Goal: Transaction & Acquisition: Purchase product/service

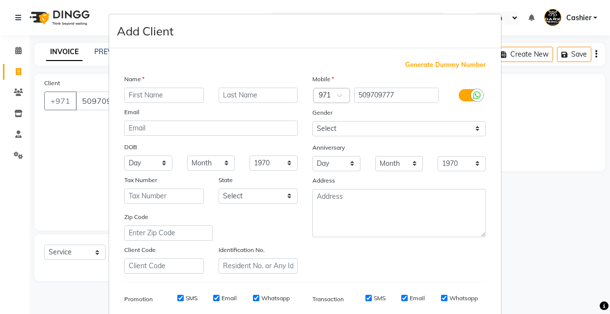
select select "8540"
select select "service"
type input "hammad"
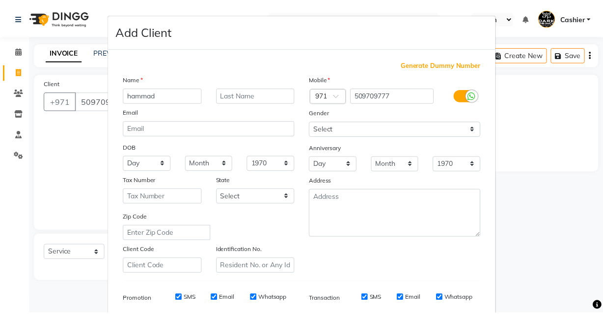
scroll to position [143, 0]
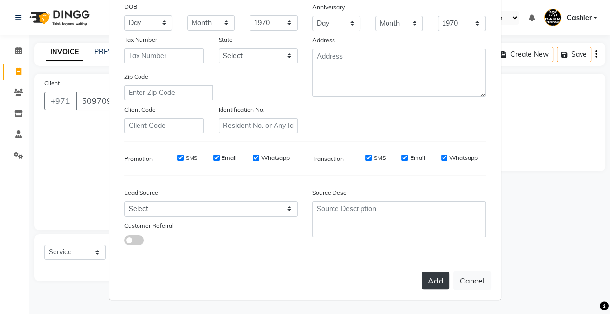
click at [426, 277] on button "Add" at bounding box center [436, 280] width 28 height 18
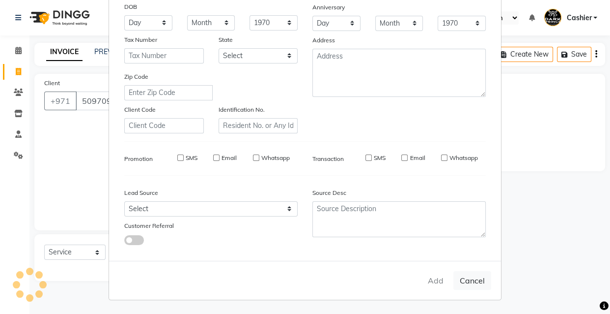
type input "50*****77"
select select
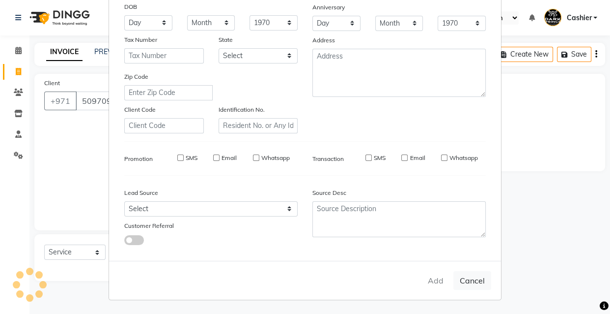
select select
checkbox input "false"
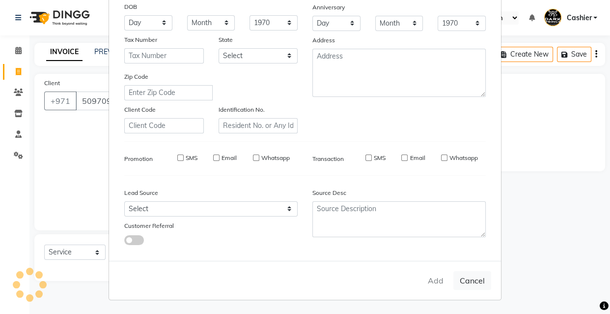
checkbox input "false"
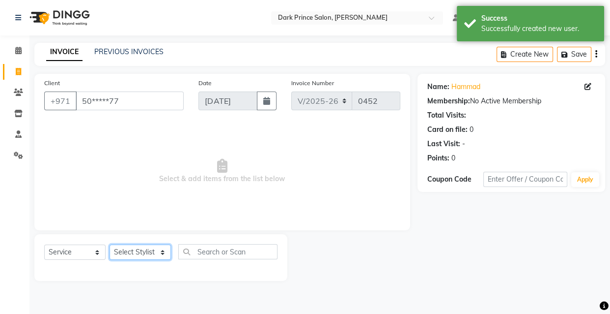
click at [158, 249] on select "Select Stylist [PERSON_NAME] [PERSON_NAME]" at bounding box center [140, 251] width 61 height 15
select select "84431"
click at [110, 244] on select "Select Stylist [PERSON_NAME] [PERSON_NAME]" at bounding box center [140, 251] width 61 height 15
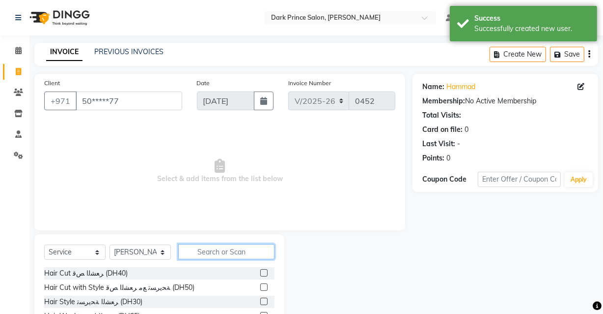
click at [224, 254] on input "text" at bounding box center [226, 251] width 96 height 15
click at [224, 254] on input "m" at bounding box center [226, 251] width 96 height 15
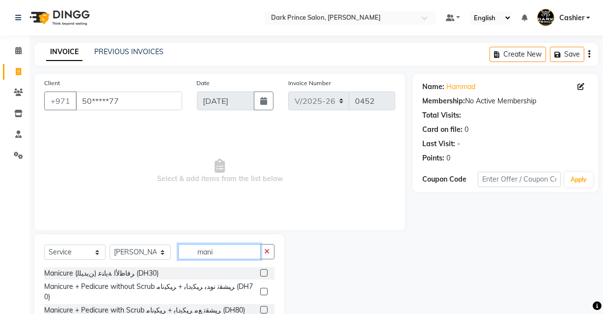
scroll to position [80, 0]
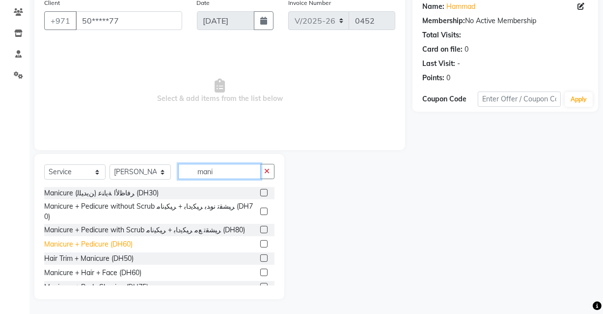
type input "mani"
click at [86, 239] on div "Manicure + Pedicure (DH60)" at bounding box center [88, 244] width 88 height 10
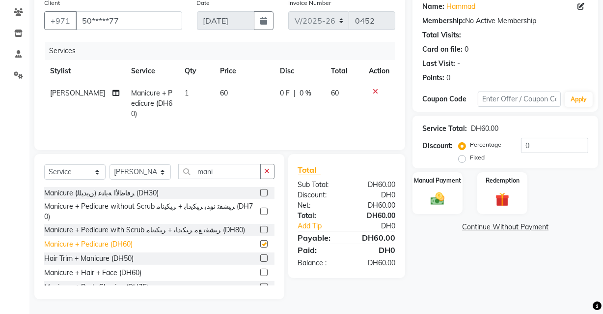
checkbox input "false"
click at [229, 90] on td "60" at bounding box center [244, 103] width 60 height 43
select select "84431"
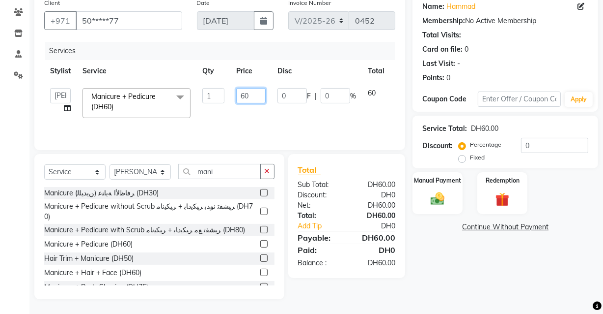
click at [250, 96] on input "60" at bounding box center [250, 95] width 29 height 15
type input "6"
type input "50"
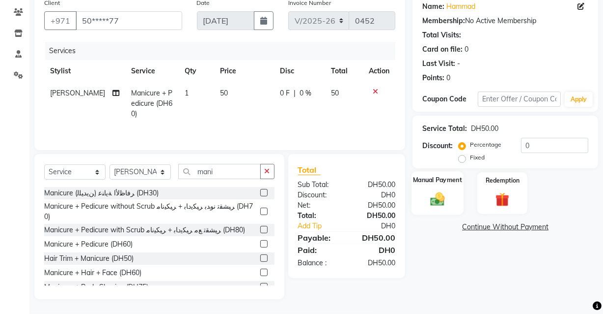
click at [430, 190] on img at bounding box center [438, 198] width 24 height 17
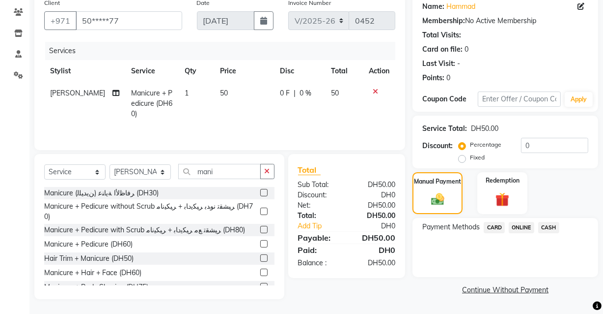
click at [488, 226] on span "CARD" at bounding box center [494, 227] width 21 height 11
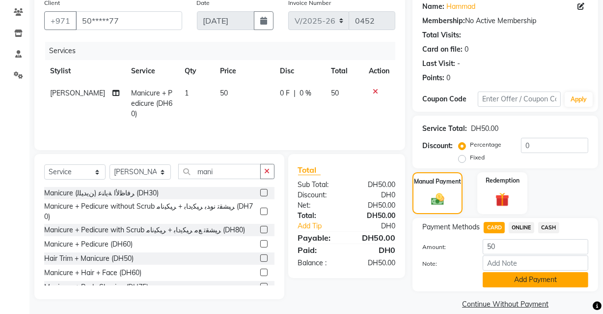
click at [553, 277] on button "Add Payment" at bounding box center [536, 279] width 106 height 15
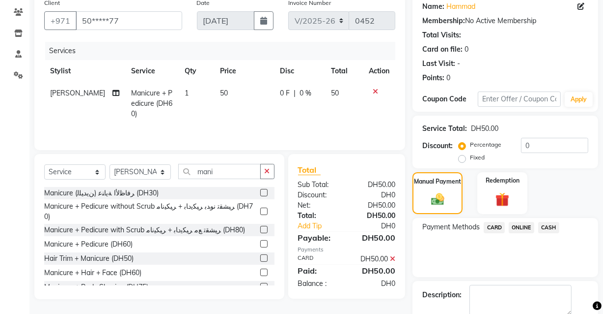
scroll to position [133, 0]
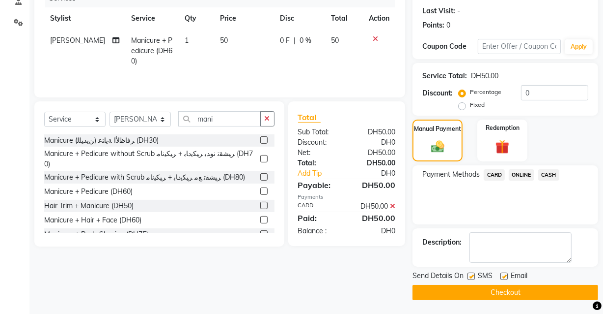
click at [532, 291] on button "Checkout" at bounding box center [506, 292] width 186 height 15
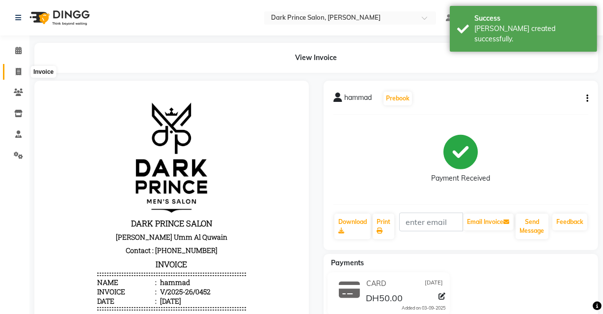
click at [18, 74] on icon at bounding box center [18, 71] width 5 height 7
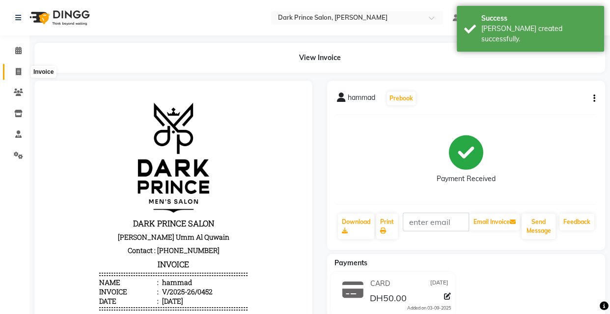
select select "service"
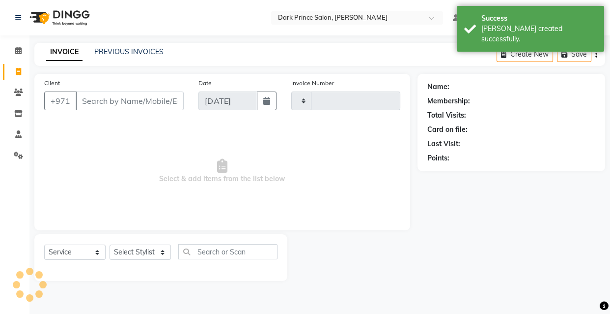
type input "0453"
select select "8540"
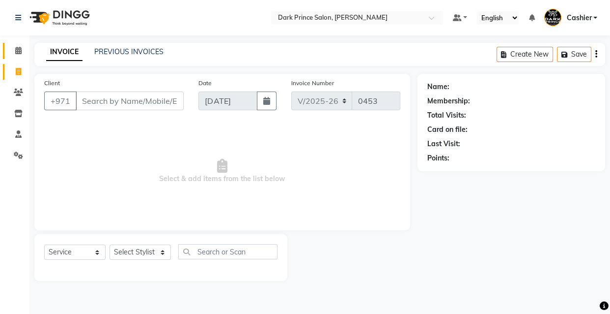
click at [20, 44] on link "Calendar" at bounding box center [15, 51] width 24 height 16
click at [18, 47] on icon at bounding box center [18, 50] width 6 height 7
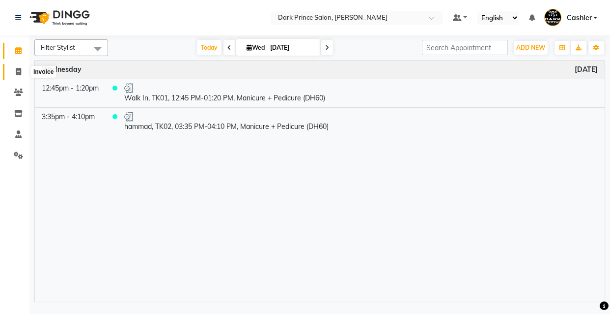
click at [17, 68] on icon at bounding box center [18, 71] width 5 height 7
select select "service"
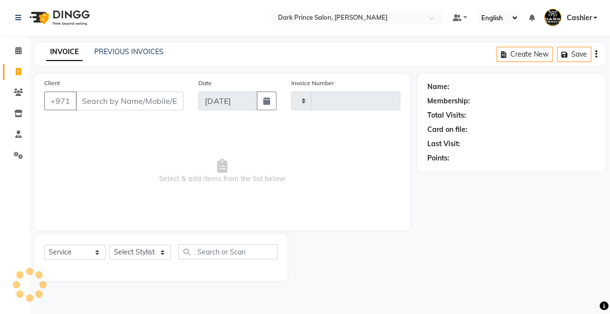
type input "0453"
select select "8540"
